Goal: Task Accomplishment & Management: Complete application form

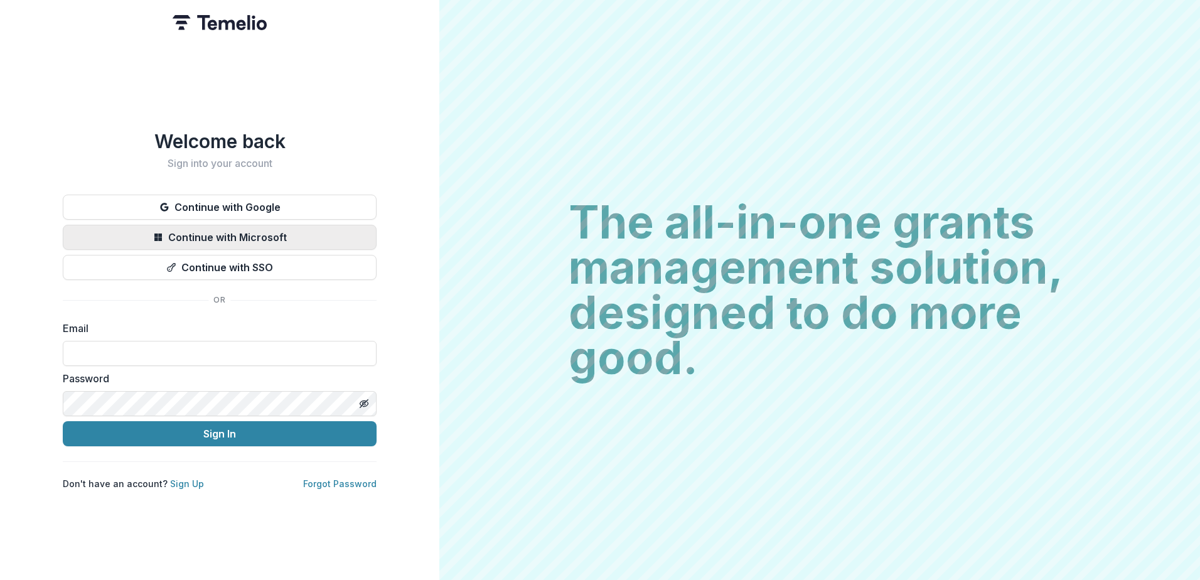
click at [188, 233] on button "Continue with Microsoft" at bounding box center [220, 237] width 314 height 25
click at [265, 104] on div "Welcome back Sign into your account Continue with Google Continue with Microsof…" at bounding box center [219, 290] width 439 height 580
click at [317, 237] on button "Continue with Microsoft" at bounding box center [220, 237] width 314 height 25
click at [303, 232] on button "Continue with Microsoft" at bounding box center [220, 237] width 314 height 25
click at [262, 234] on button "Continue with Microsoft" at bounding box center [220, 237] width 314 height 25
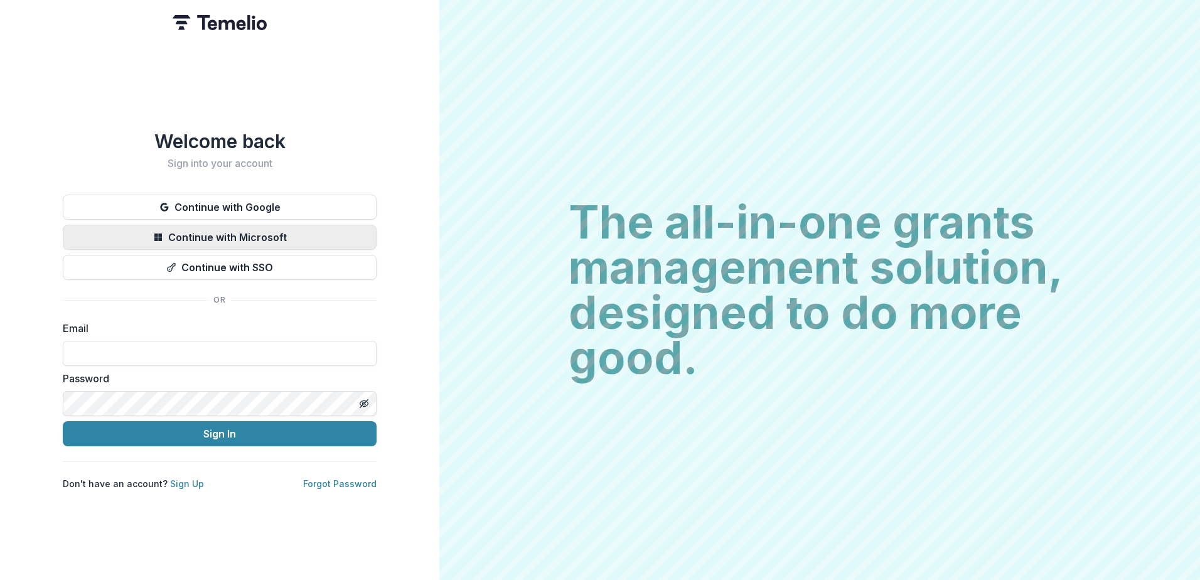
click at [323, 235] on button "Continue with Microsoft" at bounding box center [220, 237] width 314 height 25
click at [247, 226] on button "Continue with Microsoft" at bounding box center [220, 237] width 314 height 25
click at [326, 228] on button "Continue with Microsoft" at bounding box center [220, 237] width 314 height 25
click at [303, 225] on button "Continue with Microsoft" at bounding box center [220, 237] width 314 height 25
click at [194, 232] on button "Continue with Microsoft" at bounding box center [220, 237] width 314 height 25
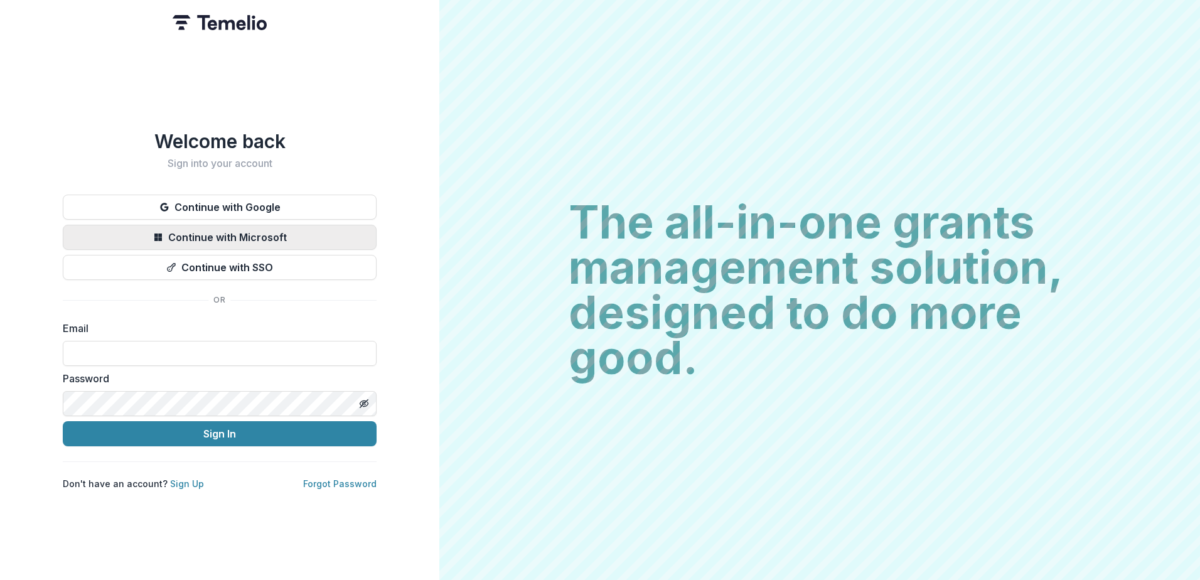
click at [279, 234] on button "Continue with Microsoft" at bounding box center [220, 237] width 314 height 25
click at [188, 232] on button "Continue with Microsoft" at bounding box center [220, 237] width 314 height 25
click at [191, 481] on link "Sign Up" at bounding box center [187, 483] width 34 height 11
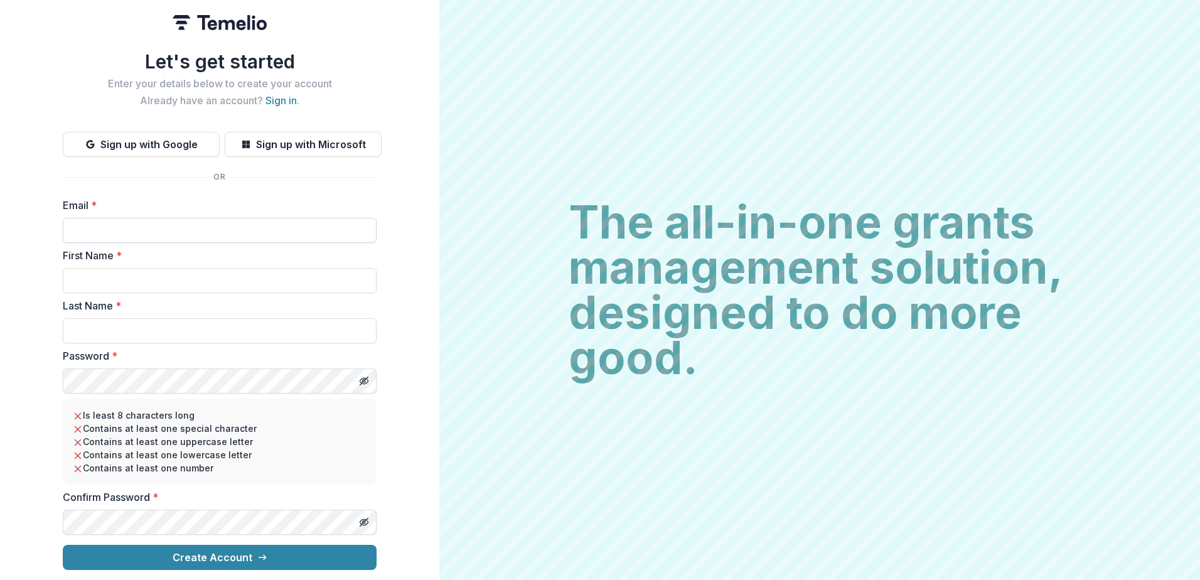
click at [200, 222] on input "Email *" at bounding box center [220, 230] width 314 height 25
type input "**********"
type input "*****"
type input "********"
click at [63, 545] on button "Create Account" at bounding box center [220, 557] width 314 height 25
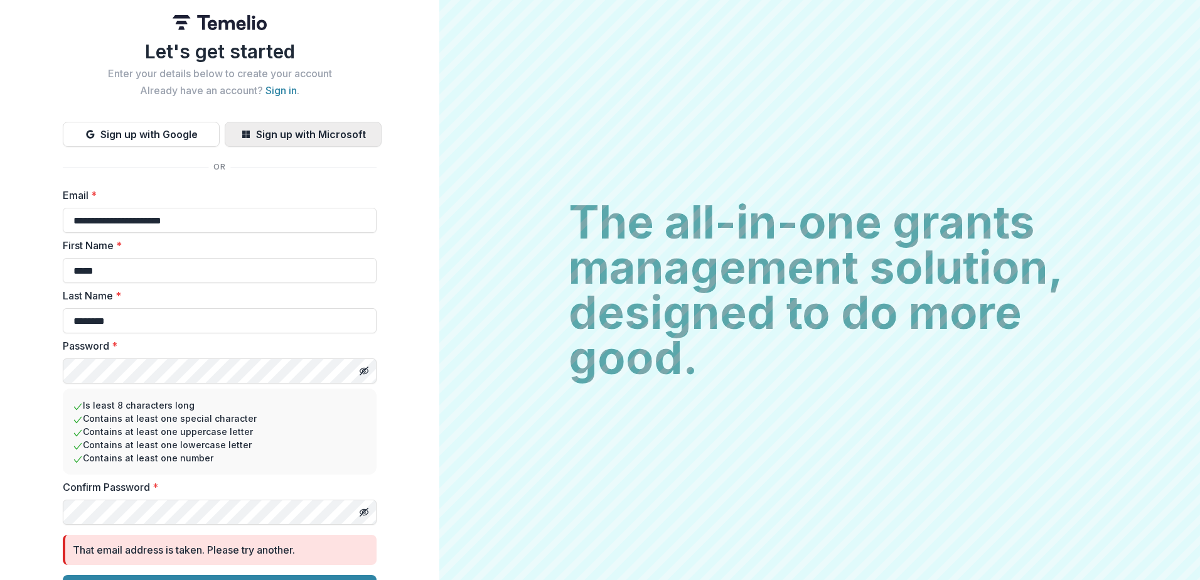
click at [275, 128] on button "Sign up with Microsoft" at bounding box center [303, 134] width 157 height 25
click at [296, 136] on button "Sign up with Microsoft" at bounding box center [303, 134] width 157 height 25
click at [254, 135] on button "Sign up with Microsoft" at bounding box center [303, 134] width 157 height 25
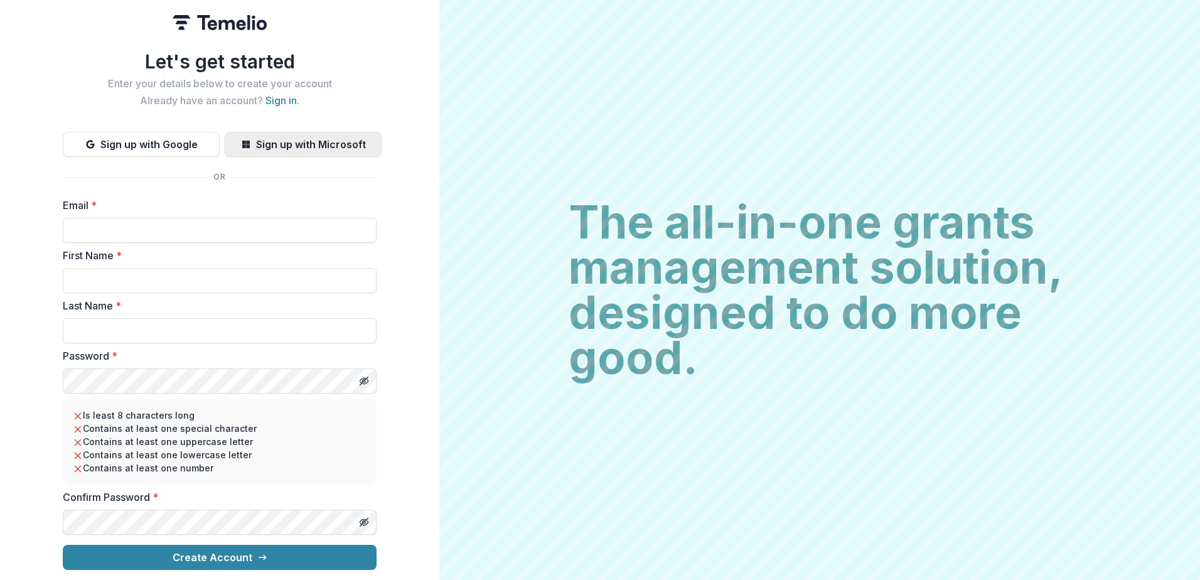
click at [304, 132] on button "Sign up with Microsoft" at bounding box center [303, 144] width 157 height 25
click at [303, 136] on button "Sign up with Microsoft" at bounding box center [303, 144] width 157 height 25
click at [275, 99] on link "Sign in" at bounding box center [280, 100] width 31 height 13
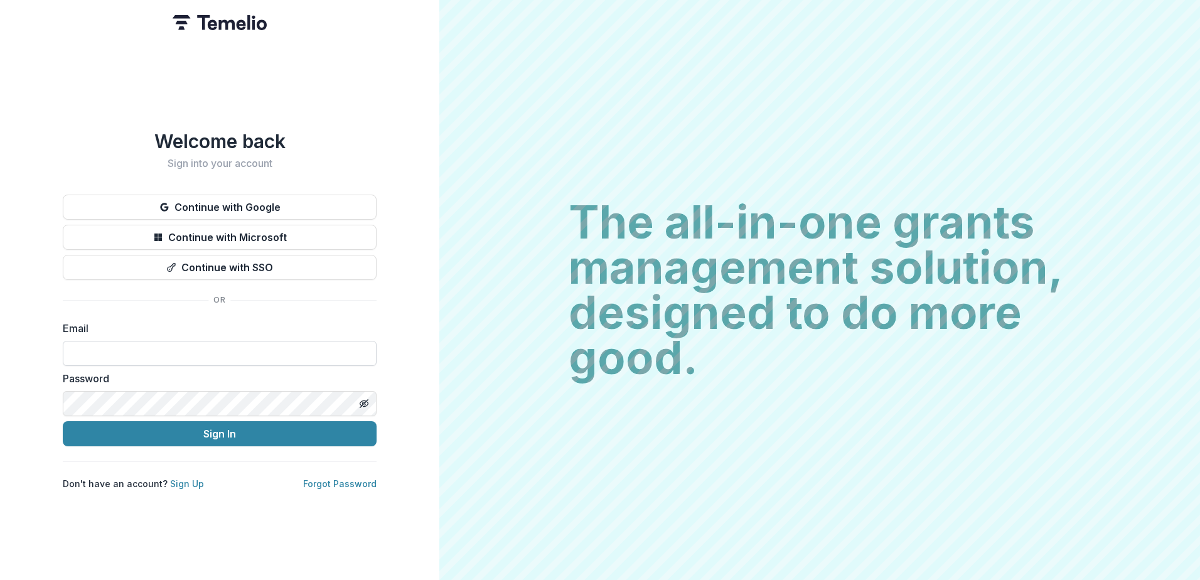
click at [135, 341] on input at bounding box center [220, 353] width 314 height 25
type input "**********"
click at [63, 421] on button "Sign In" at bounding box center [220, 433] width 314 height 25
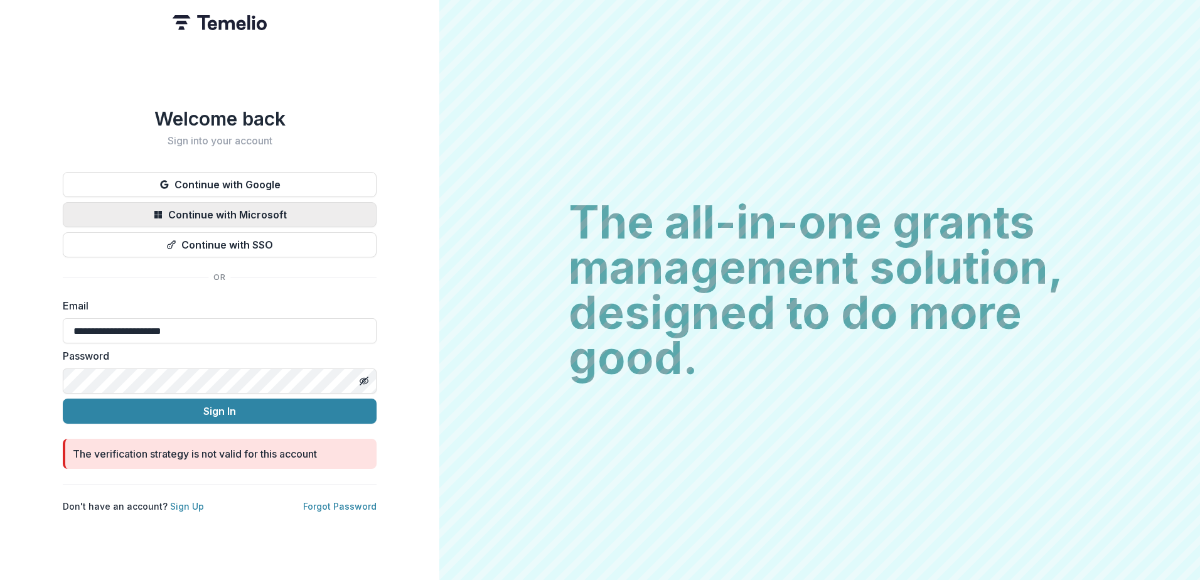
click at [304, 215] on button "Continue with Microsoft" at bounding box center [220, 214] width 314 height 25
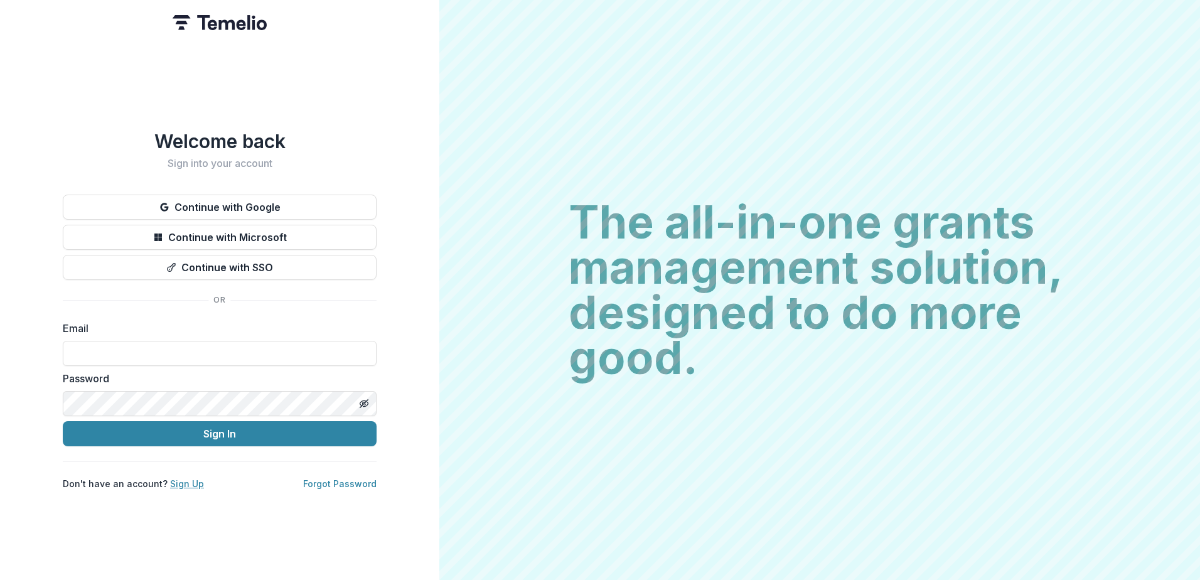
click at [183, 478] on link "Sign Up" at bounding box center [187, 483] width 34 height 11
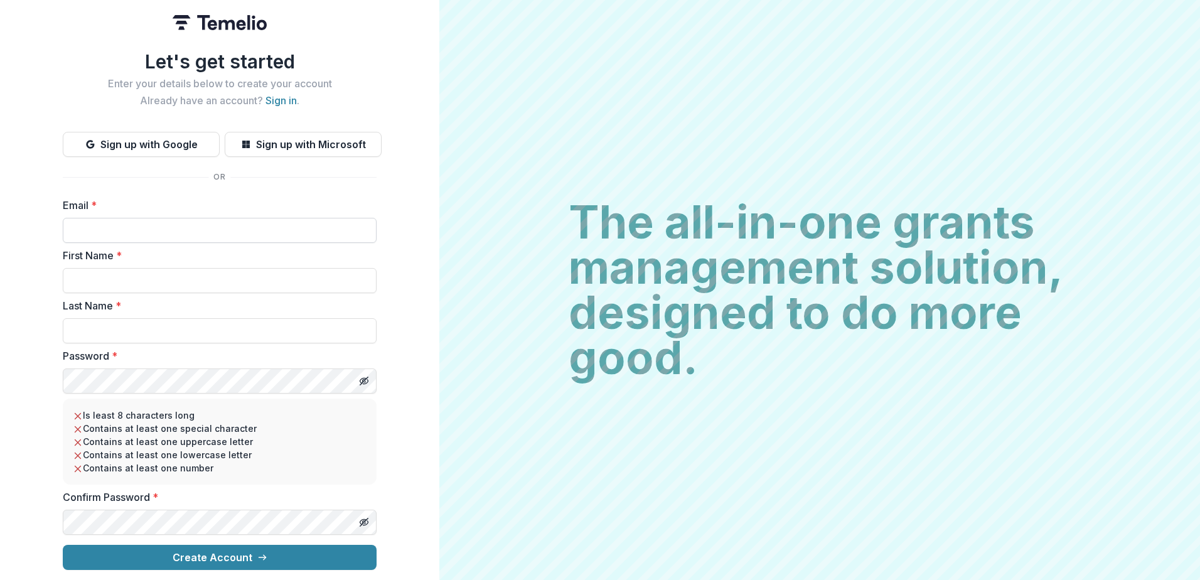
click at [110, 230] on input "Email *" at bounding box center [220, 230] width 314 height 25
type input "**********"
type input "*****"
type input "********"
click at [63, 545] on button "Create Account" at bounding box center [220, 557] width 314 height 25
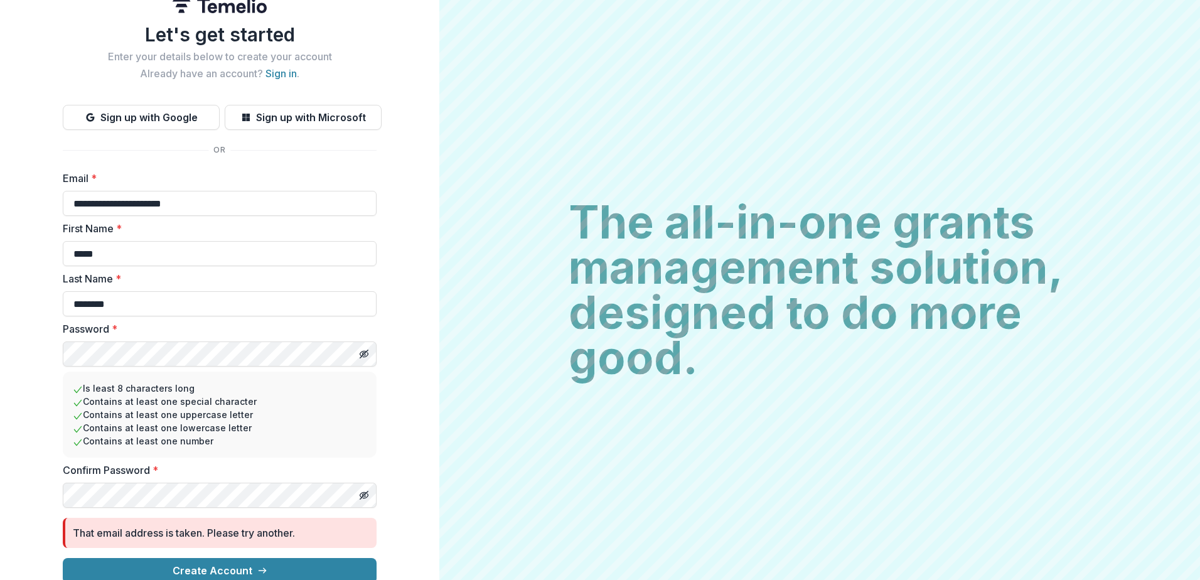
scroll to position [30, 0]
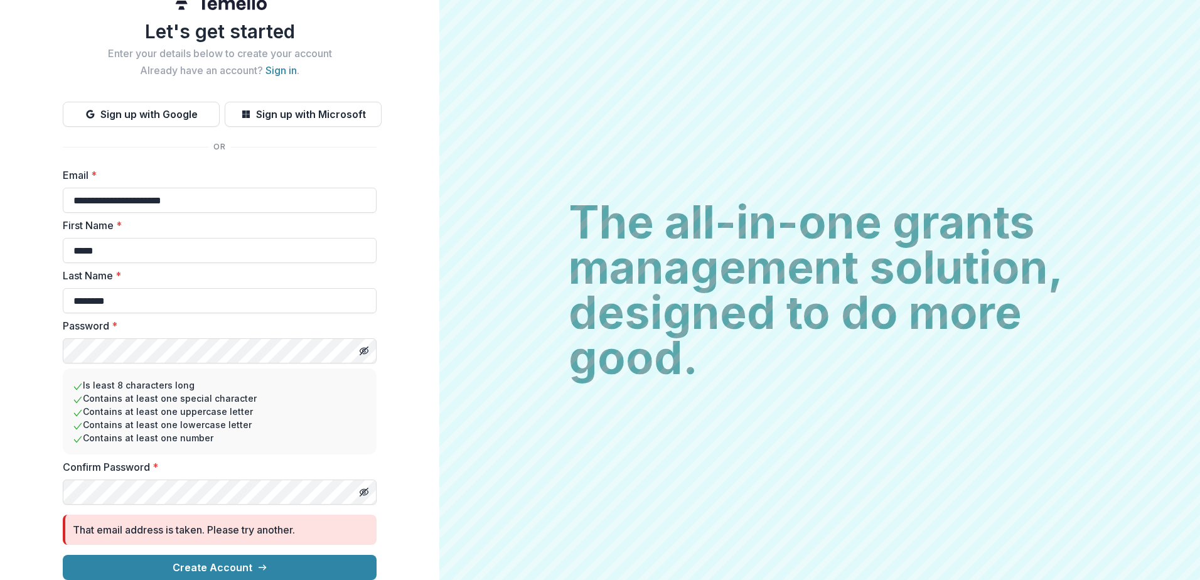
click at [309, 321] on label "Password *" at bounding box center [216, 325] width 306 height 15
click at [182, 560] on button "Create Account" at bounding box center [220, 567] width 314 height 25
